Goal: Transaction & Acquisition: Purchase product/service

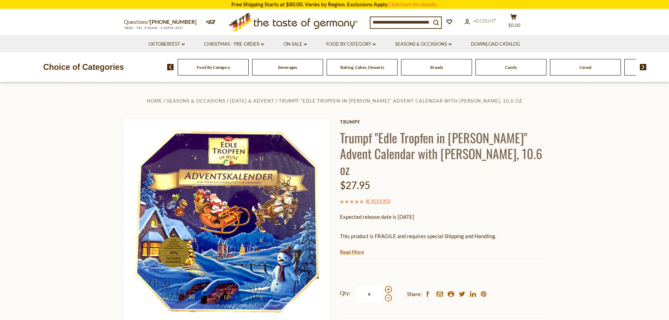
click at [347, 248] on link "Read More" at bounding box center [352, 251] width 24 height 7
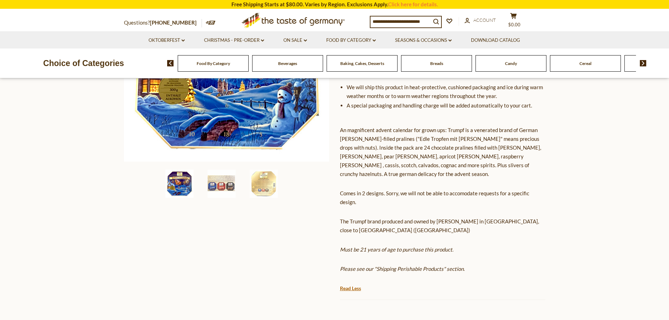
scroll to position [176, 0]
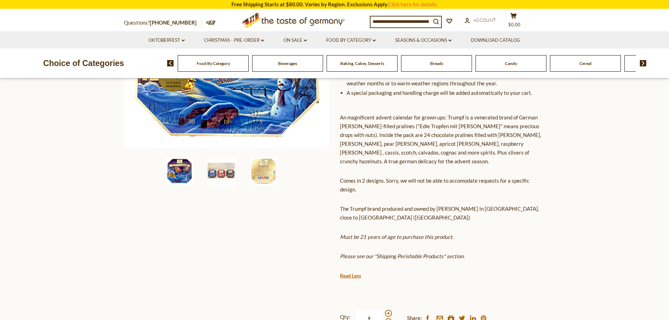
click at [417, 253] on em "Please see our "Shipping Perishable Products" section." at bounding box center [402, 256] width 125 height 6
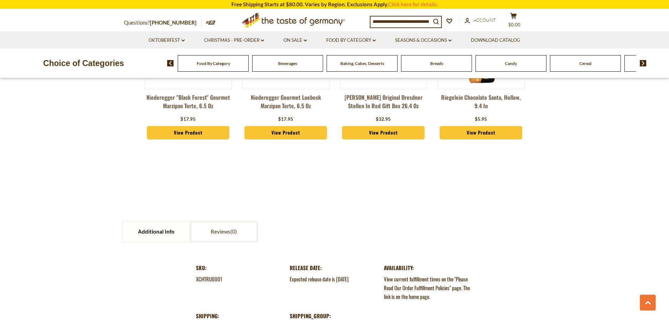
scroll to position [913, 0]
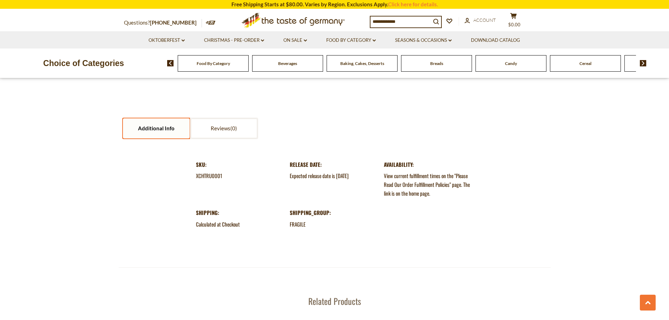
click at [154, 118] on link "Additional Info" at bounding box center [156, 128] width 67 height 20
click at [151, 118] on link "Additional Info" at bounding box center [156, 128] width 67 height 20
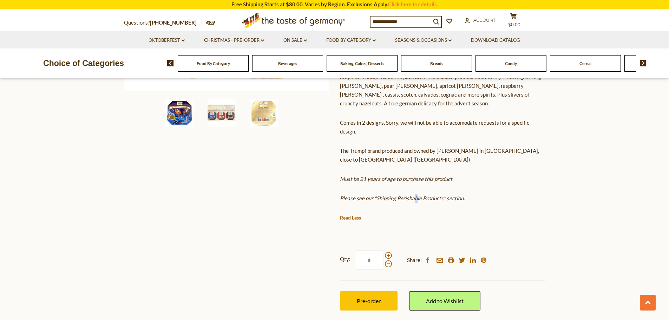
scroll to position [386, 0]
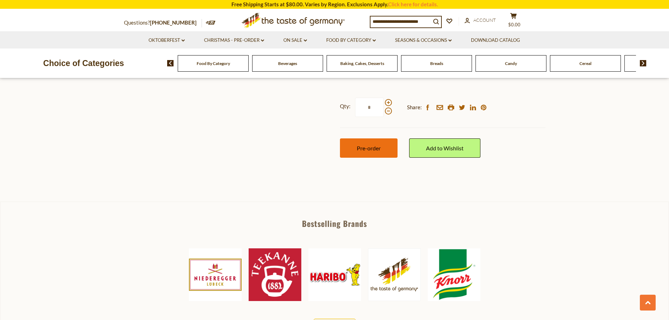
click at [384, 138] on button "Pre-order" at bounding box center [369, 147] width 58 height 19
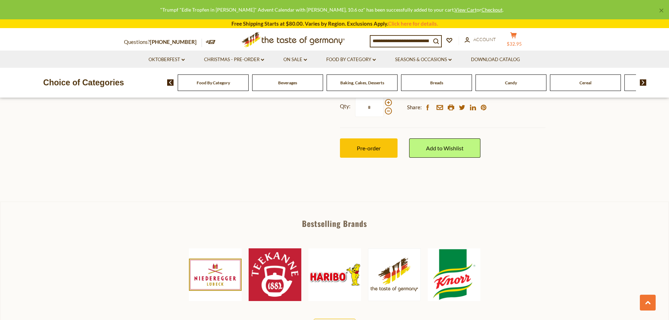
click at [518, 40] on button "cart $32.95" at bounding box center [513, 41] width 21 height 18
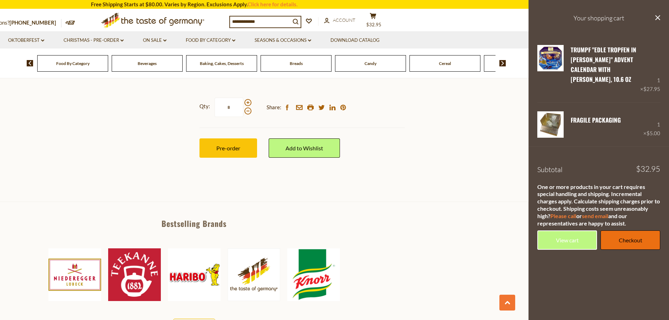
click at [630, 242] on link "Checkout" at bounding box center [631, 239] width 60 height 19
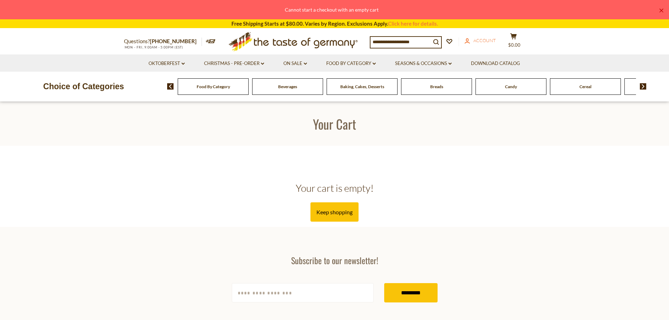
click at [492, 43] on span "Account" at bounding box center [484, 41] width 22 height 6
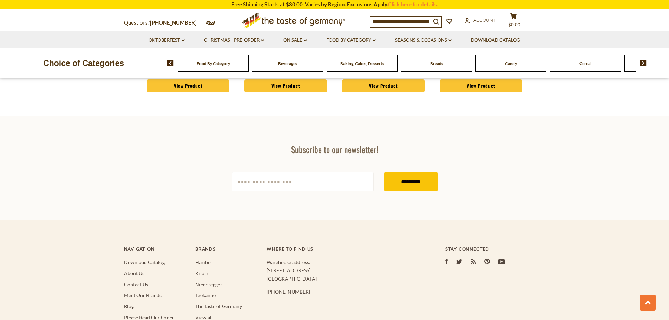
scroll to position [2142, 0]
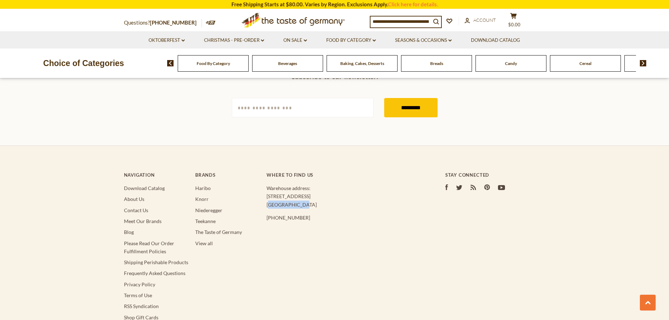
drag, startPoint x: 297, startPoint y: 192, endPoint x: 267, endPoint y: 193, distance: 29.5
click at [267, 193] on p "Warehouse address: 615 Lofstrand Lane Rockville, MD 20850" at bounding box center [342, 196] width 150 height 25
click at [492, 20] on span "Account" at bounding box center [484, 20] width 22 height 6
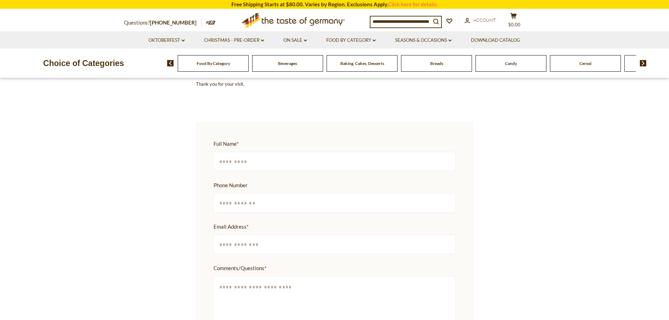
scroll to position [176, 0]
click at [268, 158] on input "Full Name *" at bounding box center [335, 162] width 242 height 19
type input "*"
type input "*********"
type input "**********"
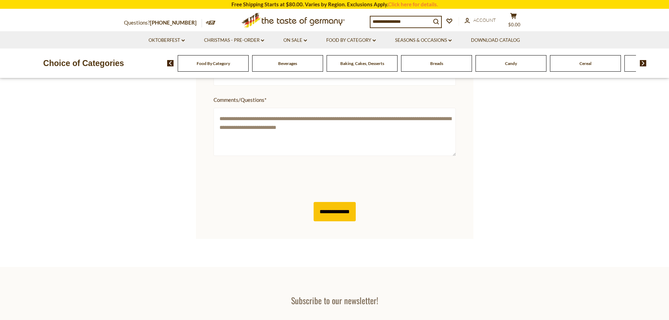
scroll to position [386, 0]
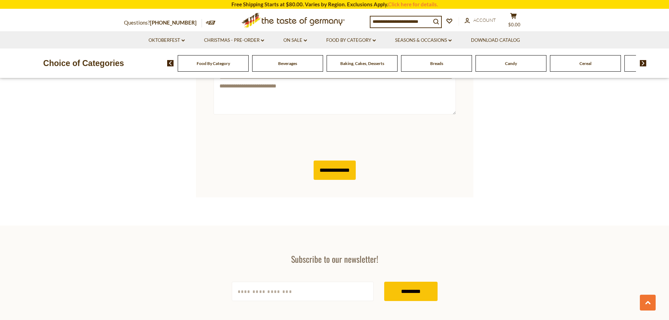
type textarea "**********"
click at [338, 170] on input "**********" at bounding box center [335, 170] width 42 height 19
